Goal: Find specific page/section: Find specific page/section

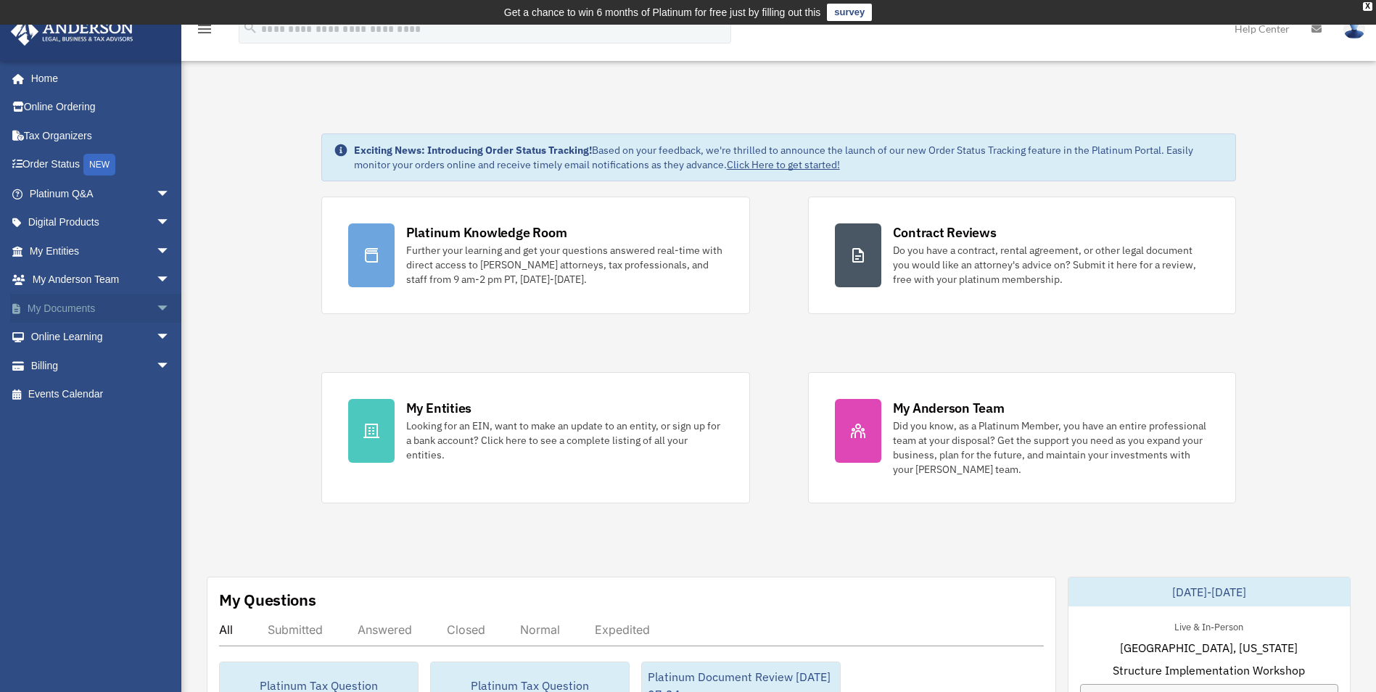
click at [156, 305] on span "arrow_drop_down" at bounding box center [170, 309] width 29 height 30
click at [104, 339] on link "Box" at bounding box center [106, 337] width 172 height 29
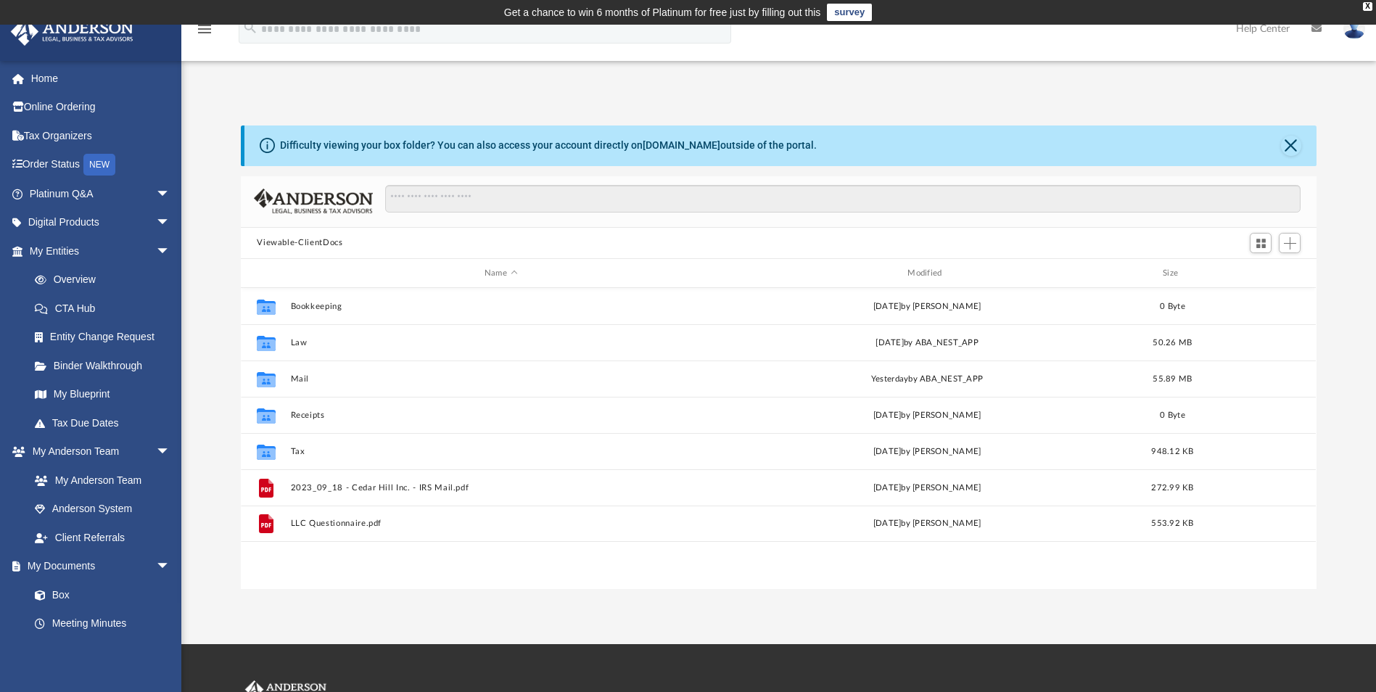
scroll to position [319, 1064]
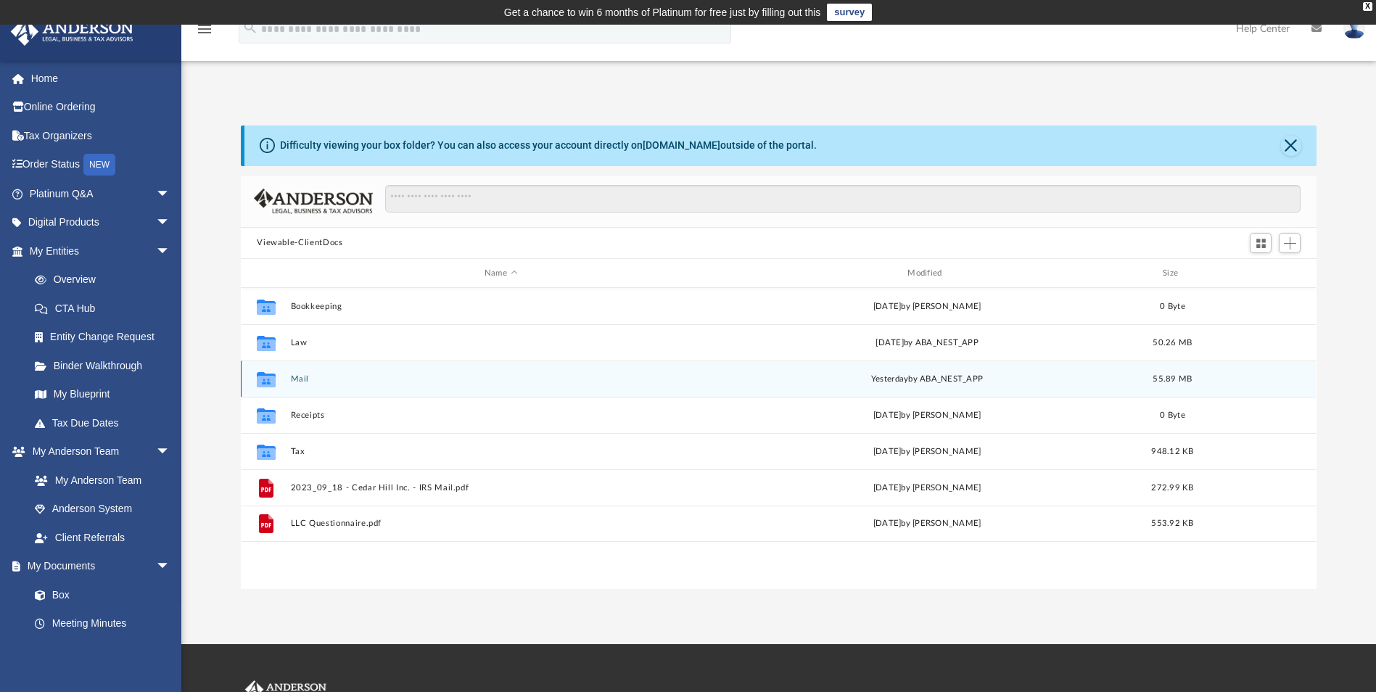
click at [302, 386] on div "Collaborated Folder Mail yesterday by ABA_NEST_APP 55.89 MB" at bounding box center [778, 378] width 1075 height 36
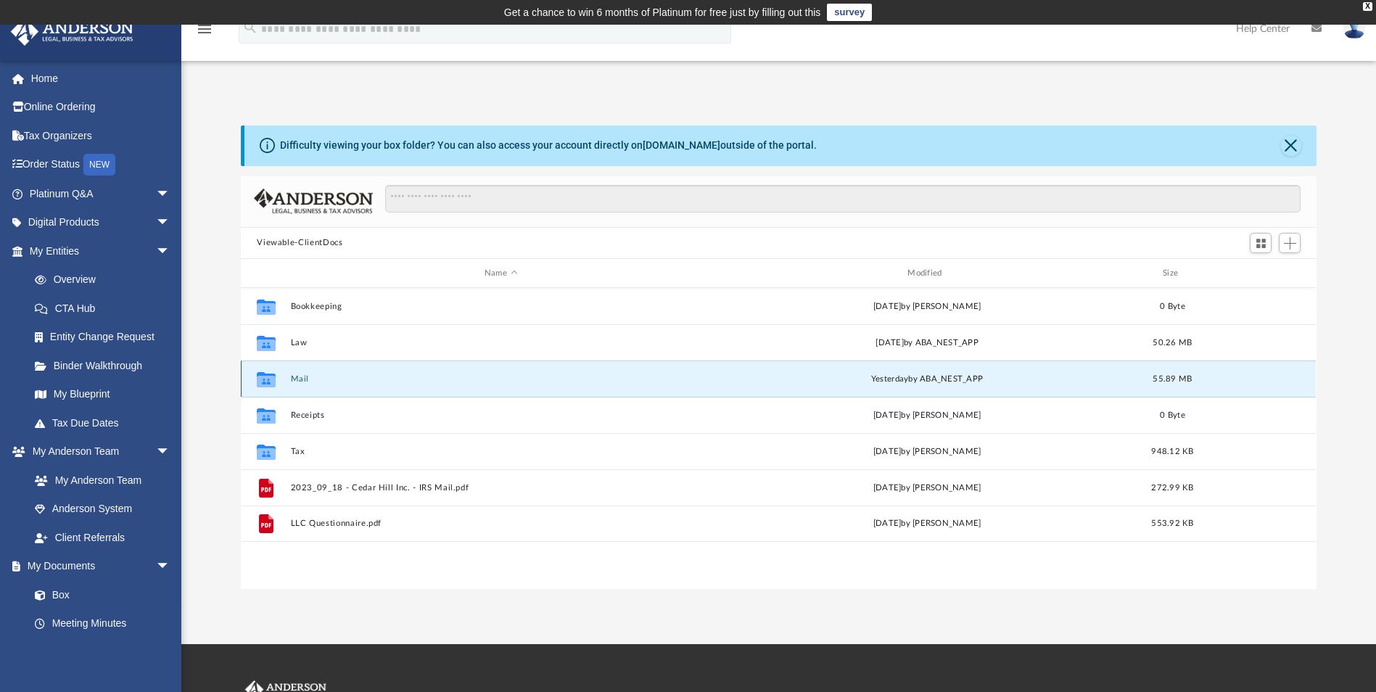
click at [268, 376] on icon "grid" at bounding box center [266, 382] width 19 height 12
click at [266, 381] on icon "grid" at bounding box center [266, 382] width 19 height 12
click at [300, 376] on button "Mail" at bounding box center [501, 378] width 420 height 9
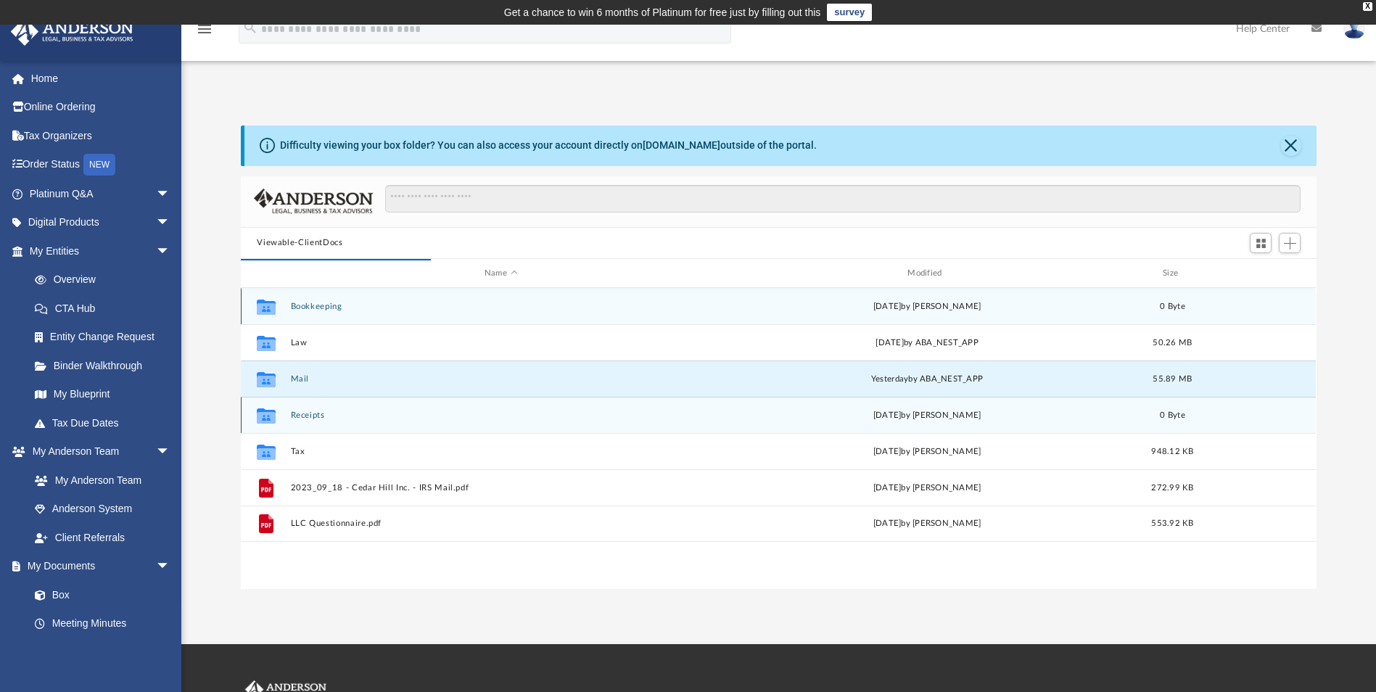
scroll to position [274, 1064]
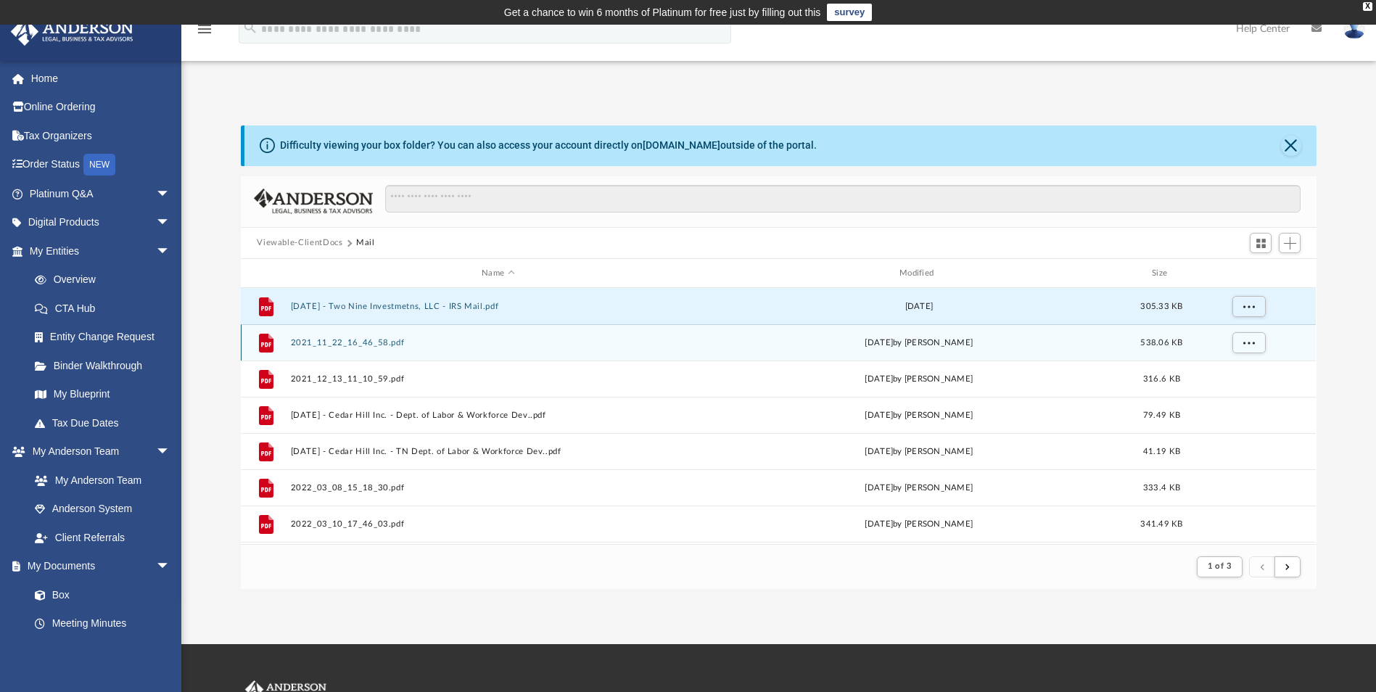
drag, startPoint x: 382, startPoint y: 311, endPoint x: 850, endPoint y: 344, distance: 468.9
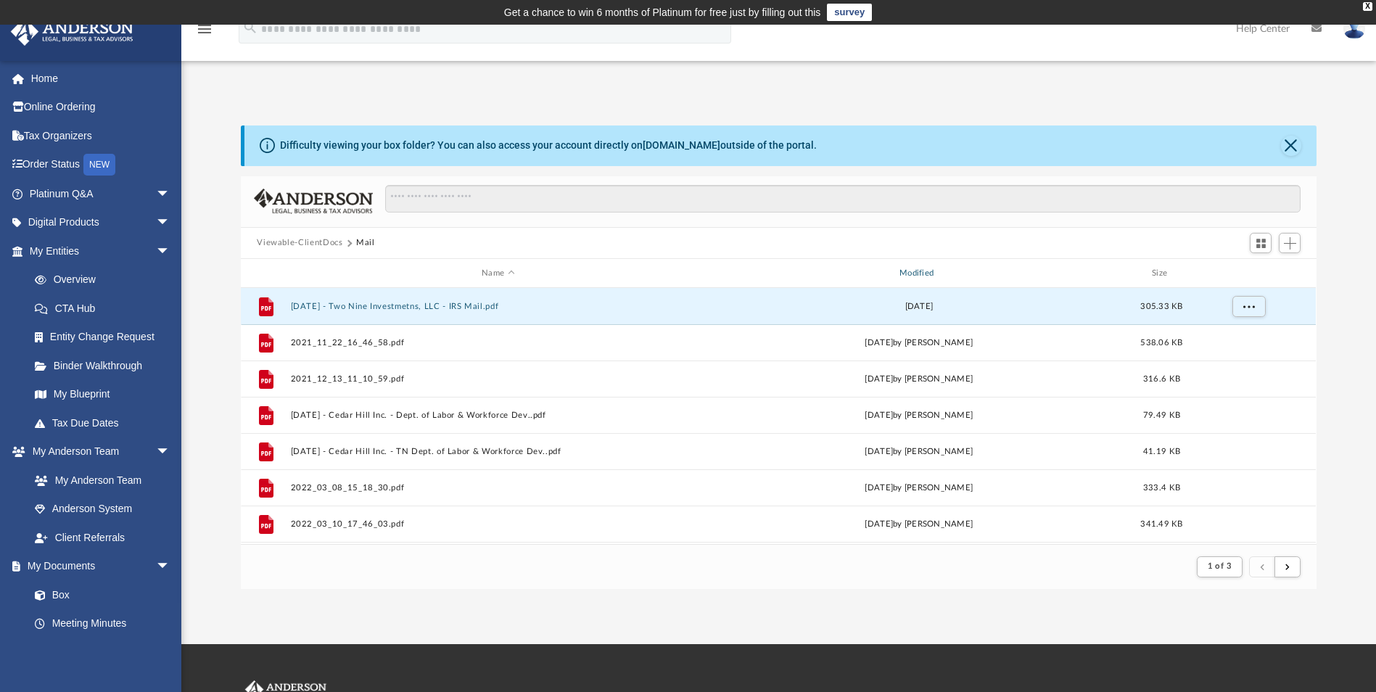
click at [918, 276] on div "Modified" at bounding box center [918, 273] width 415 height 13
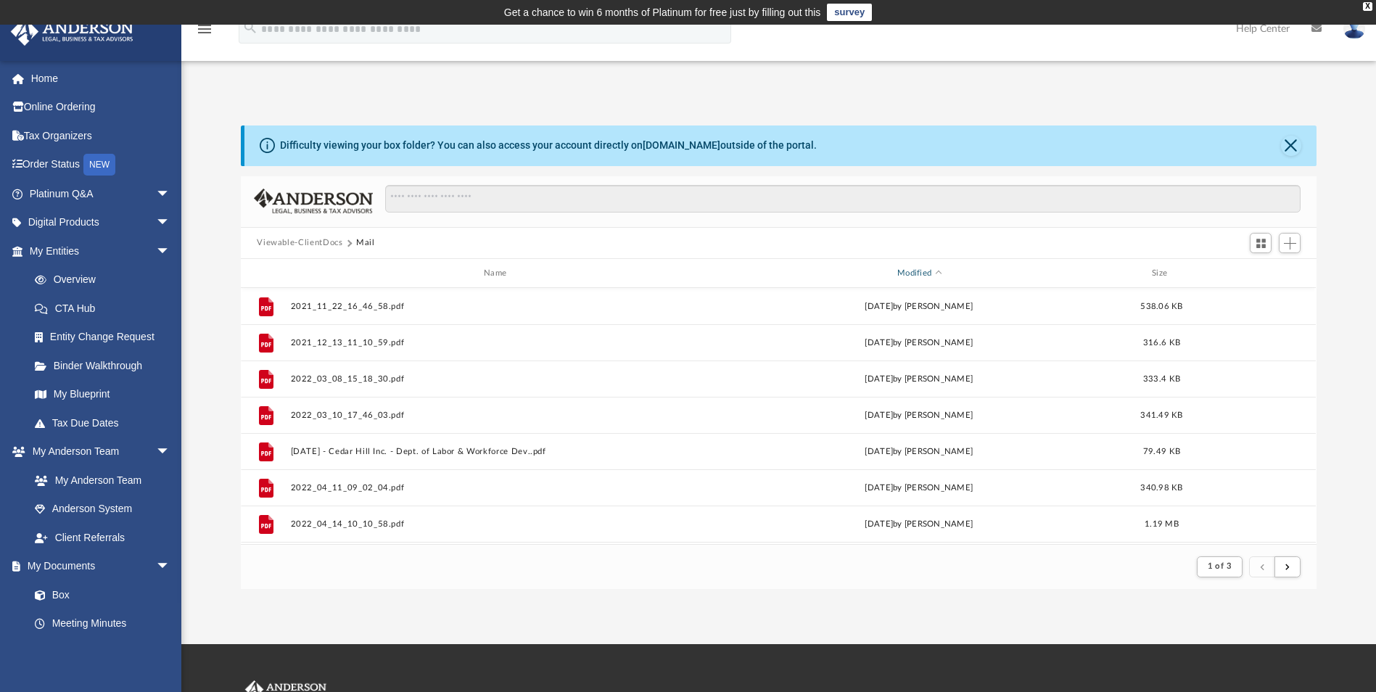
click at [906, 273] on div "Modified" at bounding box center [918, 273] width 415 height 13
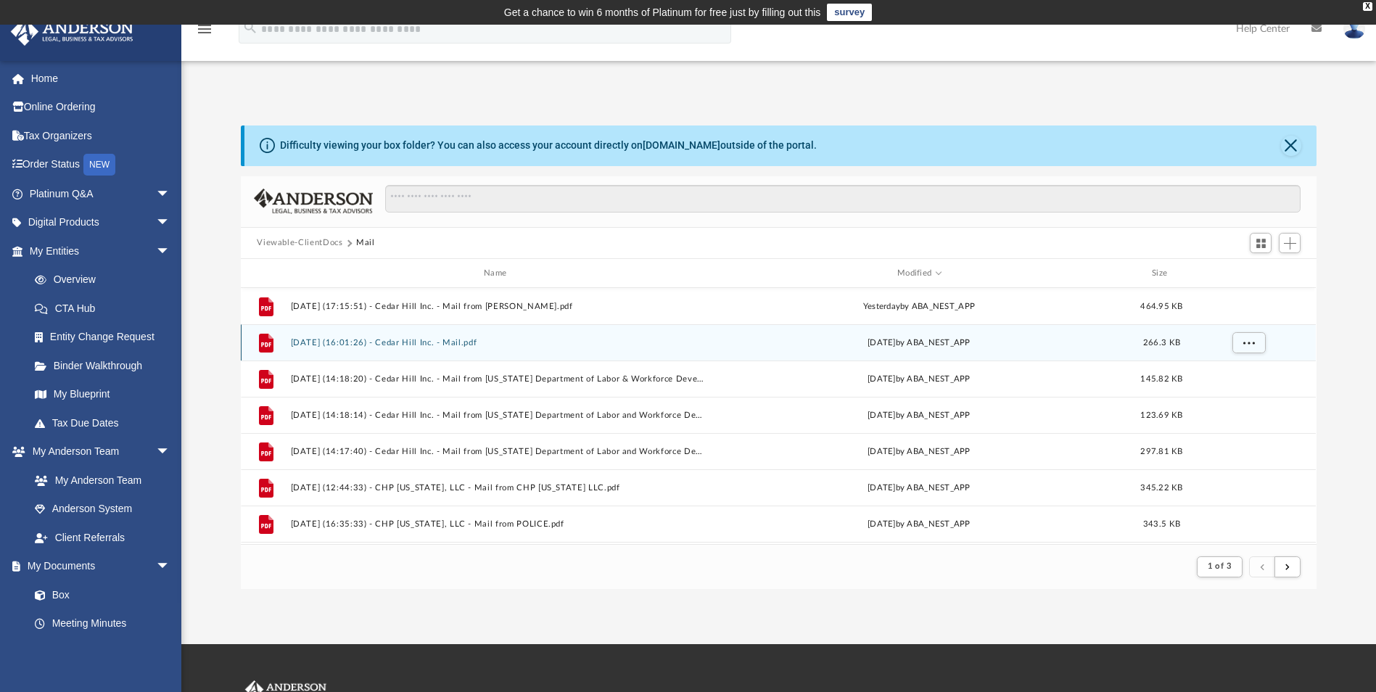
click at [467, 342] on button "2025.08.22 (16:01:26) - Cedar Hill Inc. - Mail.pdf" at bounding box center [498, 342] width 415 height 9
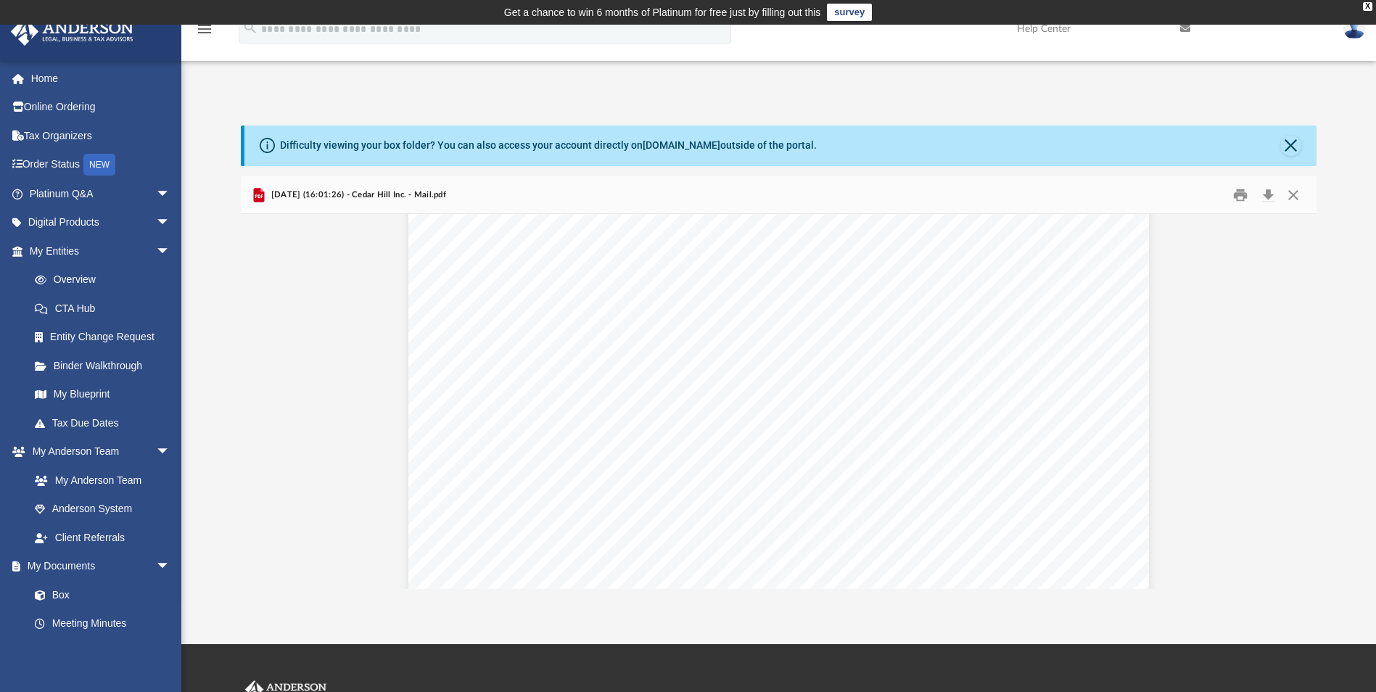
scroll to position [0, 0]
click at [1291, 199] on button "Close" at bounding box center [1293, 194] width 26 height 22
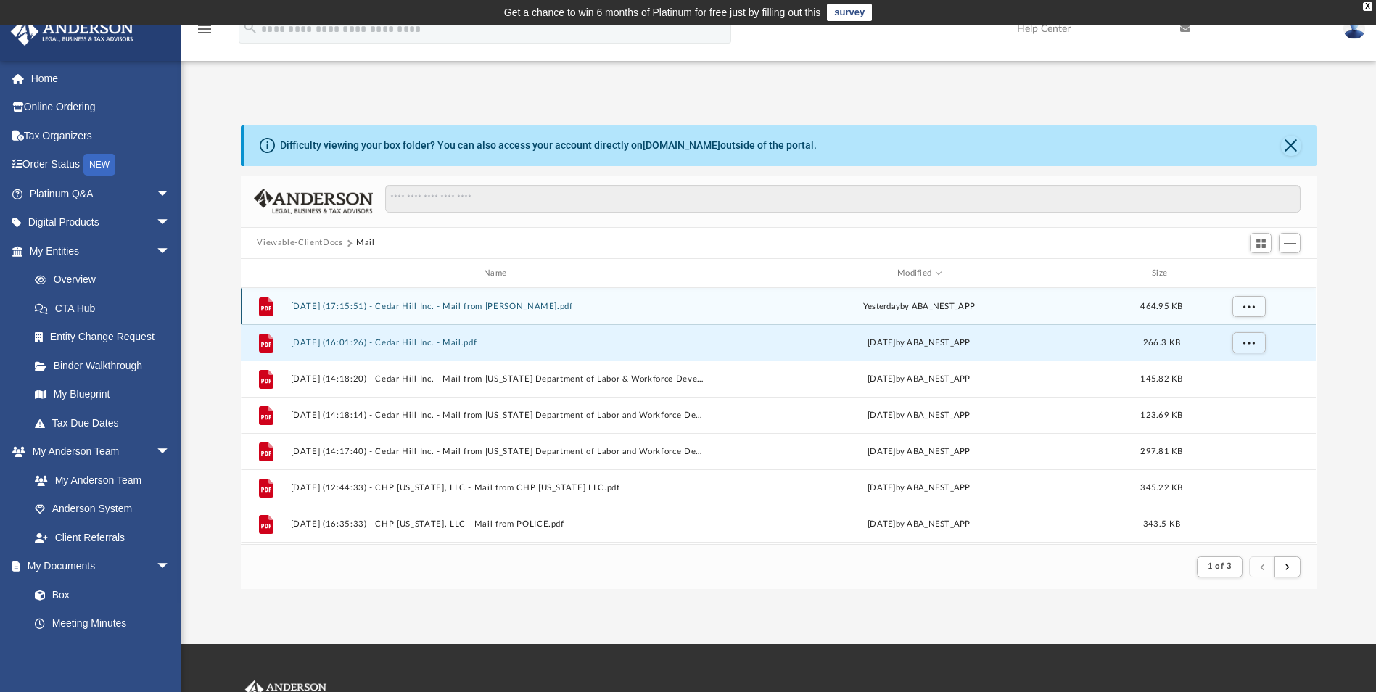
click at [527, 299] on div "File 2025.08.26 (17:15:51) - Cedar Hill Inc. - Mail from Ms. Holcomb.pdf yester…" at bounding box center [778, 306] width 1075 height 36
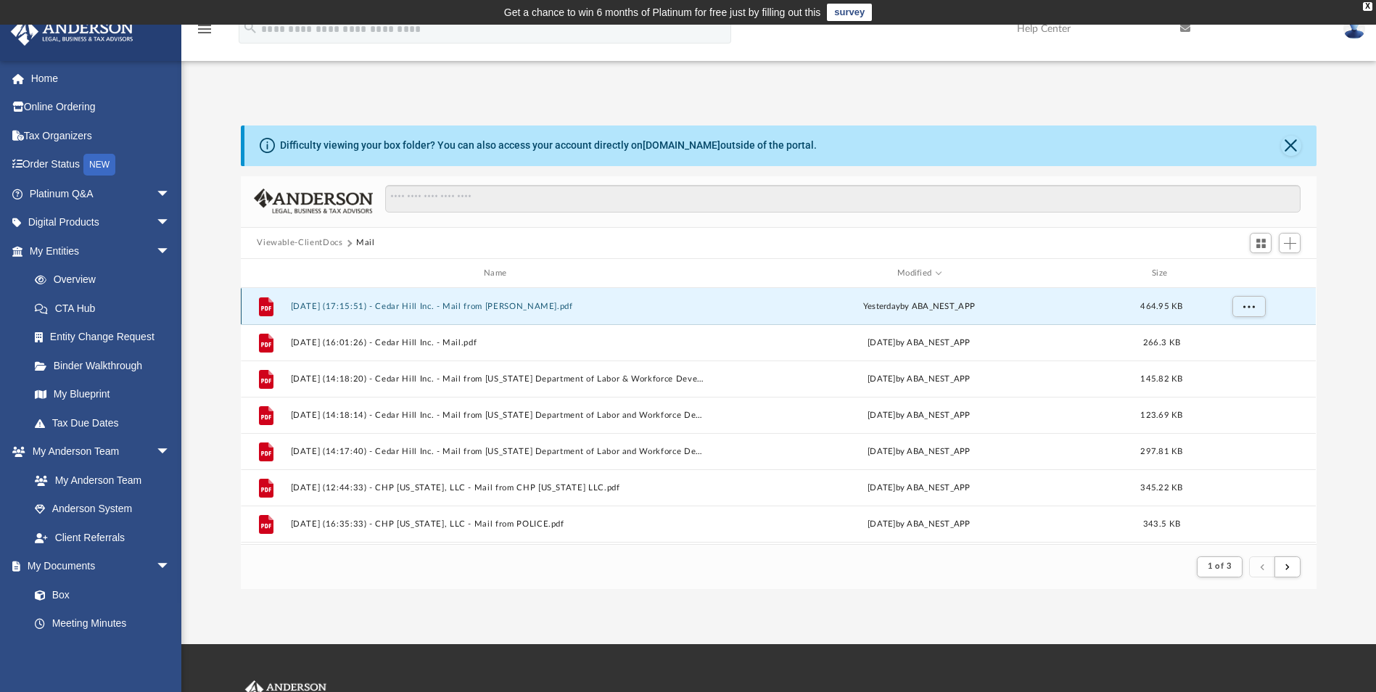
click at [547, 304] on button "2025.08.26 (17:15:51) - Cedar Hill Inc. - Mail from Ms. Holcomb.pdf" at bounding box center [498, 306] width 415 height 9
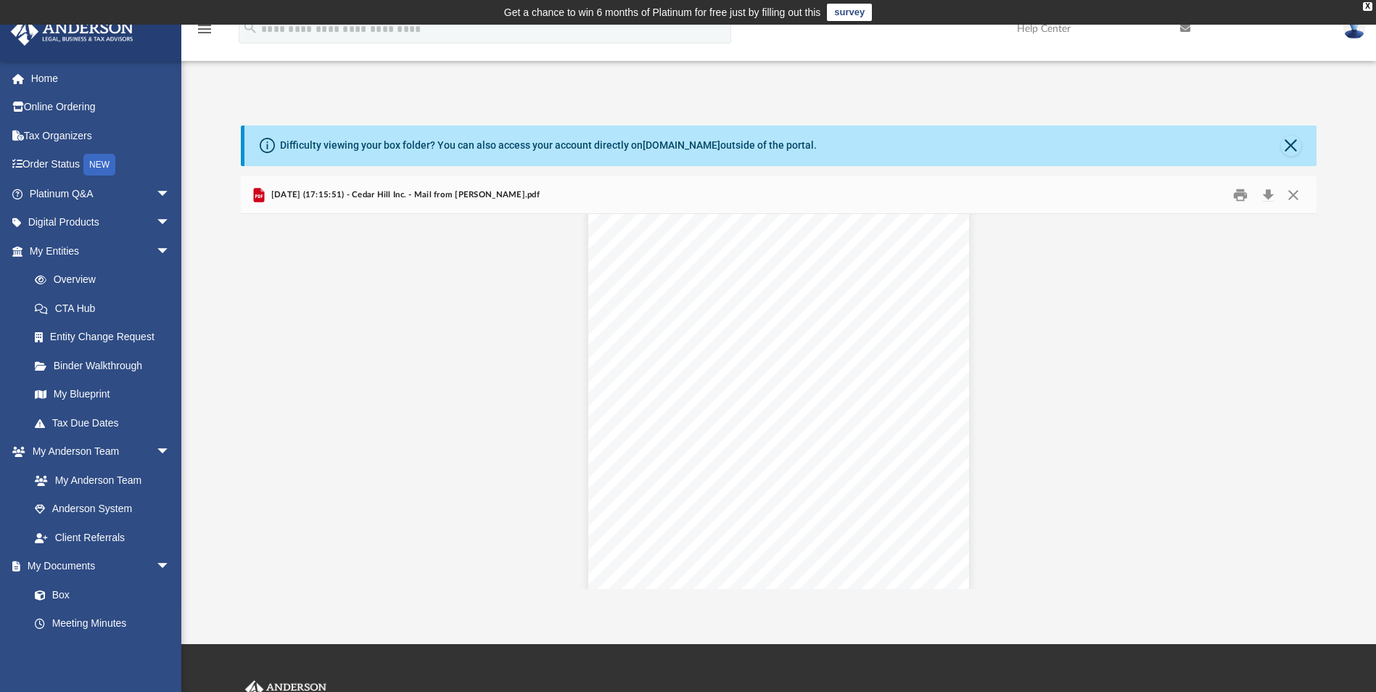
scroll to position [4290, 0]
